Goal: Task Accomplishment & Management: Manage account settings

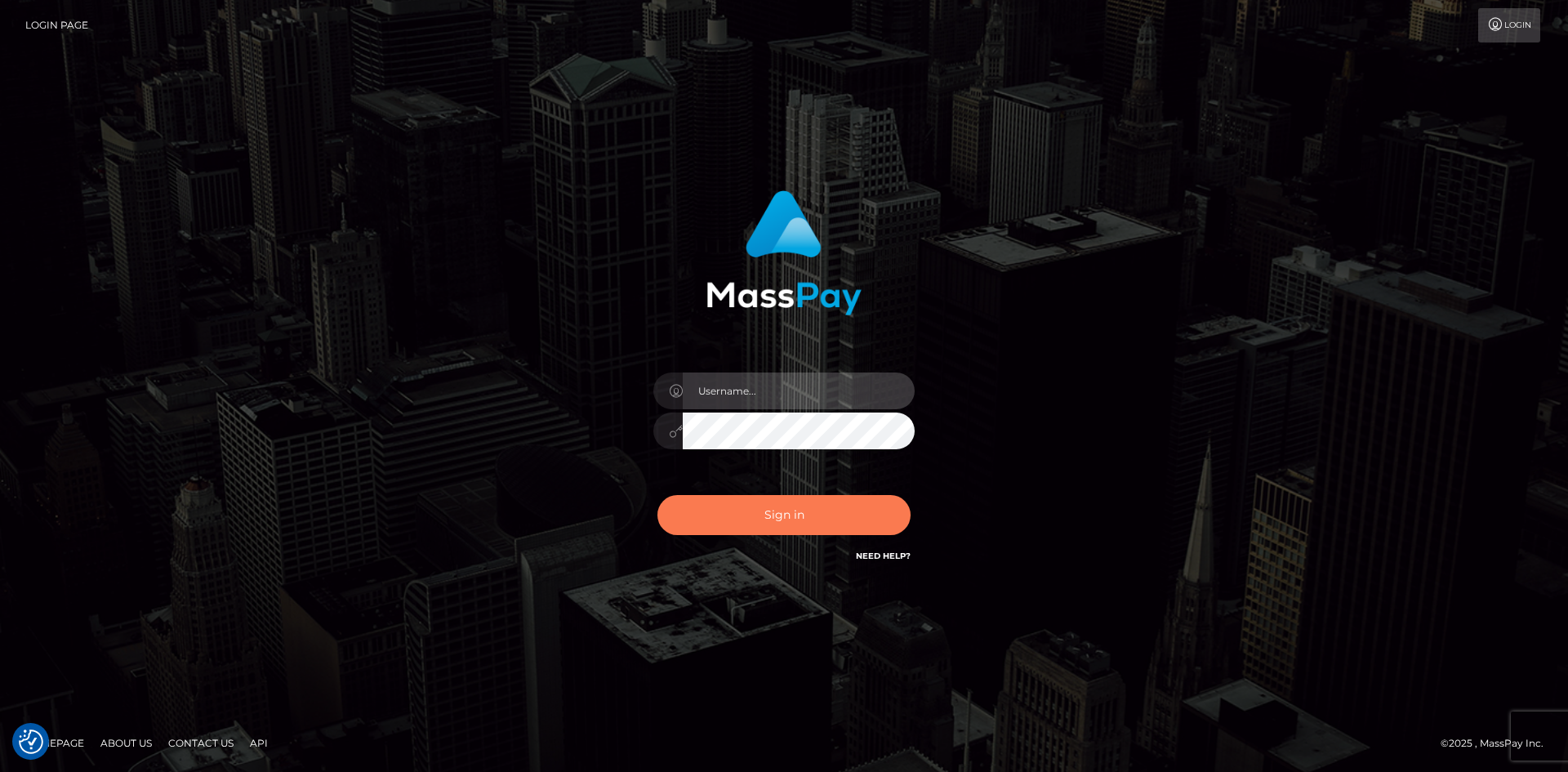
type input "knap.greatlife"
click at [774, 511] on button "Sign in" at bounding box center [784, 514] width 253 height 40
type input "knap.greatlife"
click at [768, 507] on button "Sign in" at bounding box center [784, 514] width 253 height 40
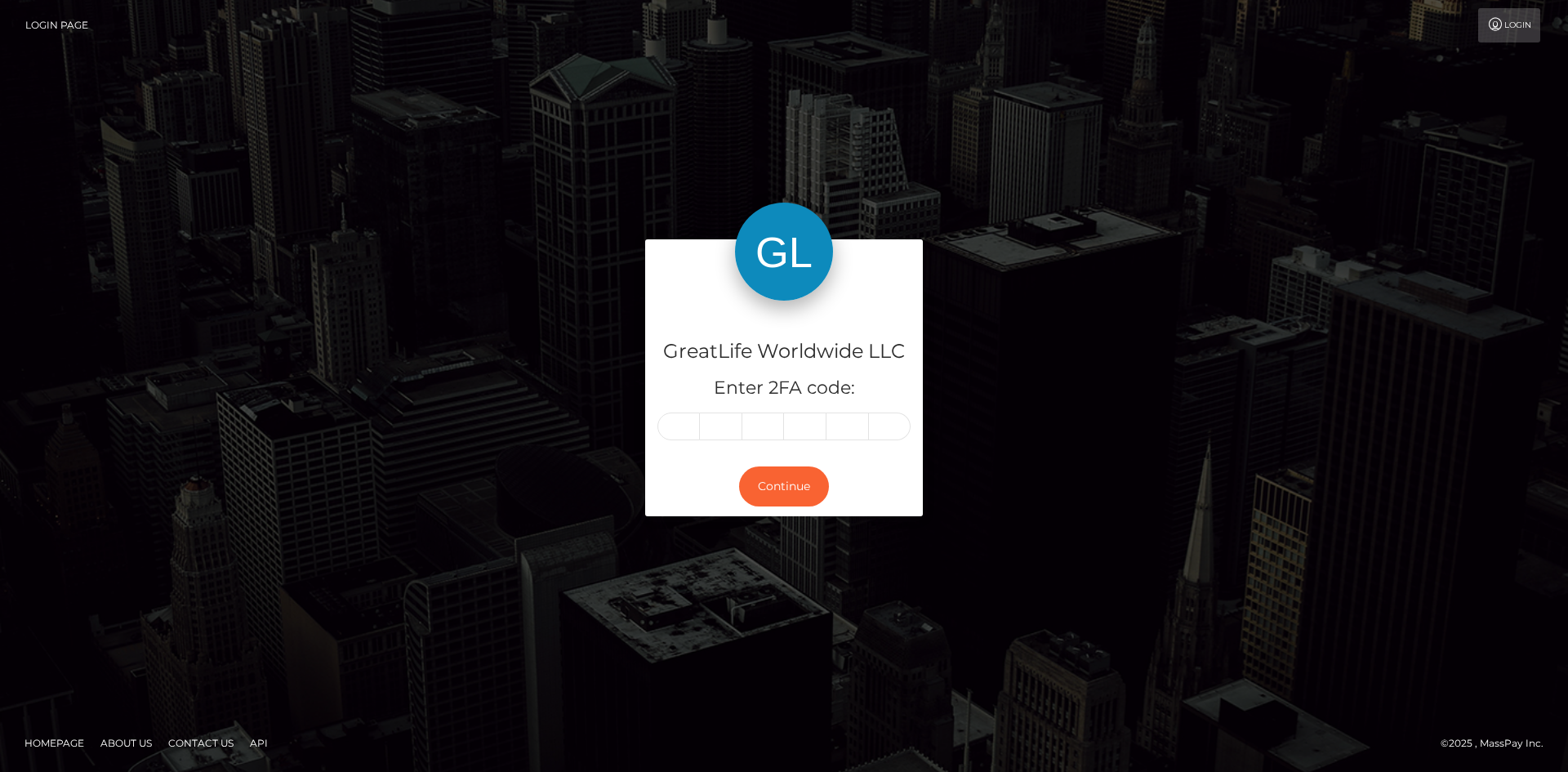
click at [684, 429] on input "text" at bounding box center [678, 426] width 42 height 28
type input "7"
type input "2"
type input "0"
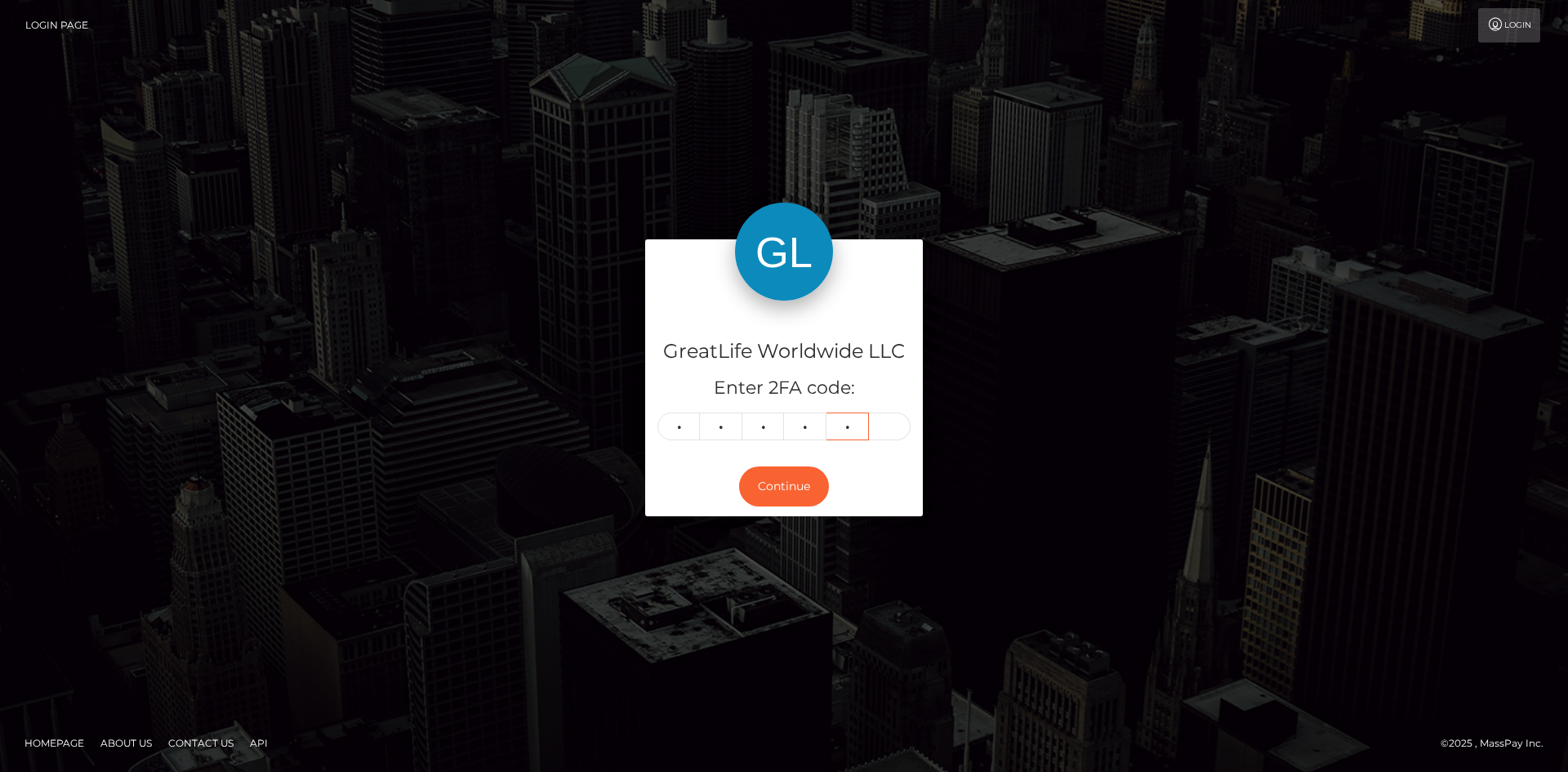
type input "9"
type input "3"
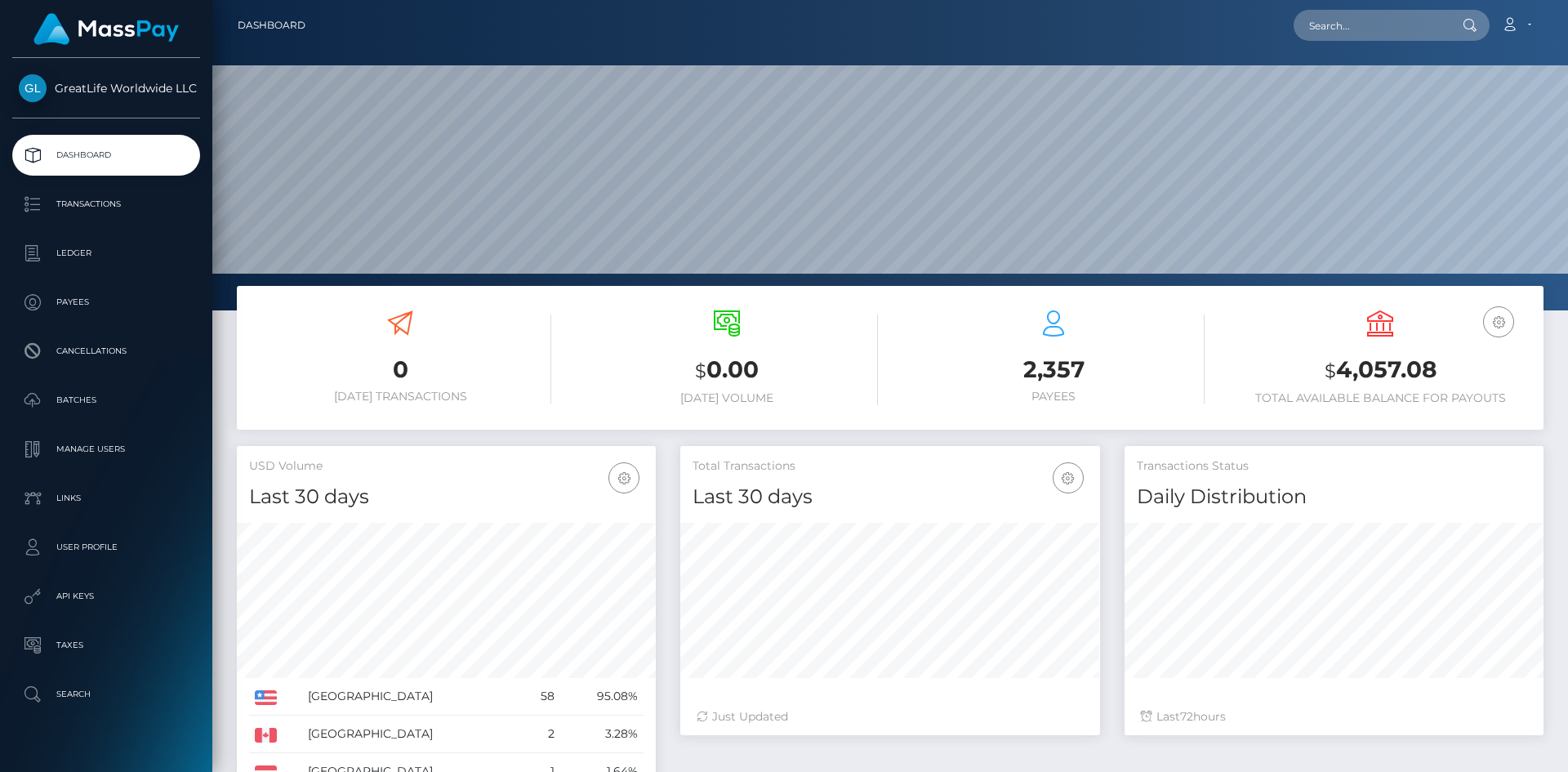
scroll to position [310, 1355]
